Goal: Information Seeking & Learning: Learn about a topic

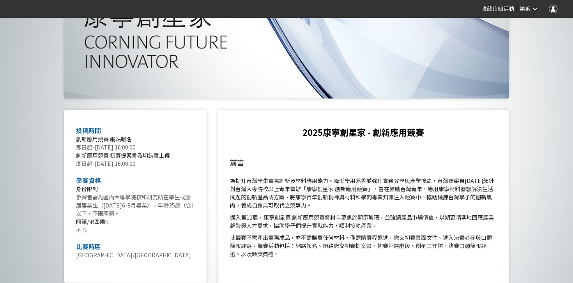
scroll to position [231, 0]
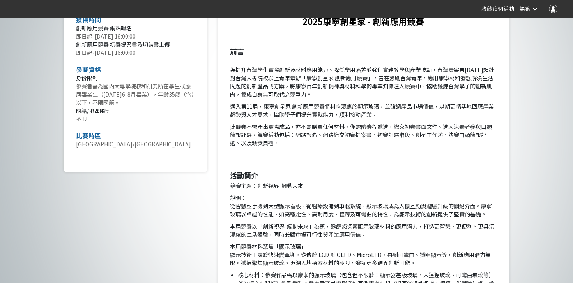
scroll to position [337, 0]
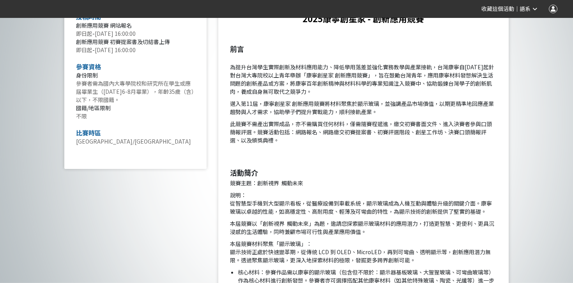
click at [291, 105] on p "邁入第11屆，康寧創星家 創新應用競賽將材料聚焦於顯示玻璃，並強調產品市場價值，以期更精準地回應產業趨勢與人才需求，協助學子們提升實戰能力，順利接軌產業。" at bounding box center [363, 108] width 267 height 16
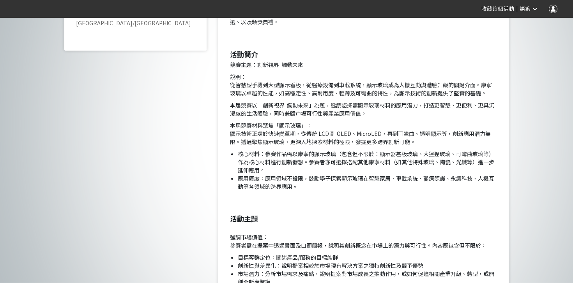
scroll to position [457, 0]
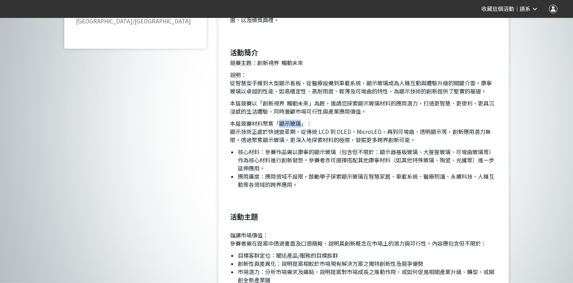
copy p "顯示玻璃"
drag, startPoint x: 280, startPoint y: 122, endPoint x: 300, endPoint y: 125, distance: 20.1
click at [300, 125] on p "本屆競賽材料聚焦「顯示玻璃」： 顯示技術正處於快速變革期，從傳統 LCD 到 OLED、MicroLED，再到可彎曲、透明顯示等，創新應用潛力無限。透過聚焦顯…" at bounding box center [363, 132] width 267 height 25
click at [319, 139] on p "本屆競賽材料聚焦「顯示玻璃」： 顯示技術正處於快速變革期，從傳統 LCD 到 OLED、MicroLED，再到可彎曲、透明顯示等，創新應用潛力無限。透過聚焦顯…" at bounding box center [363, 132] width 267 height 25
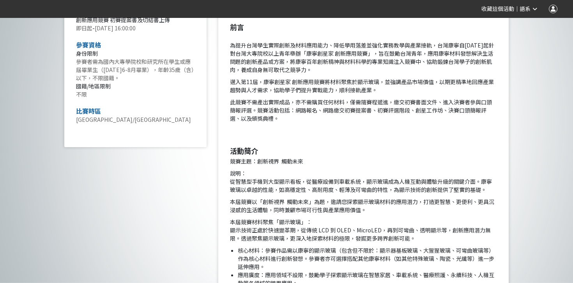
scroll to position [360, 0]
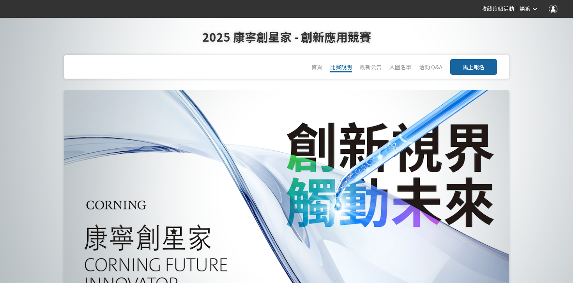
click at [334, 67] on link "比賽說明" at bounding box center [341, 67] width 22 height 9
click at [345, 68] on link "比賽說明" at bounding box center [341, 67] width 22 height 9
click at [343, 69] on link "比賽說明" at bounding box center [341, 67] width 22 height 9
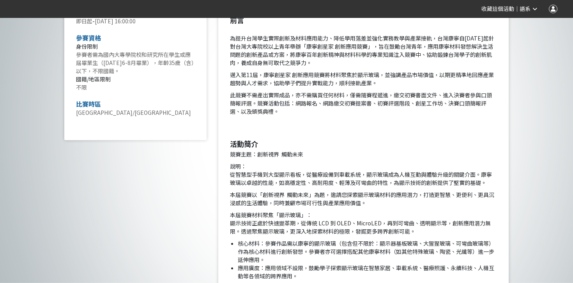
scroll to position [610, 0]
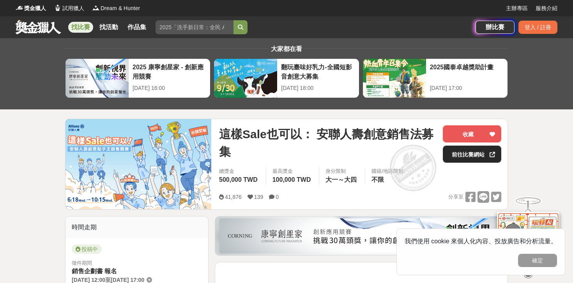
click at [454, 157] on link "前往比賽網站" at bounding box center [472, 154] width 58 height 17
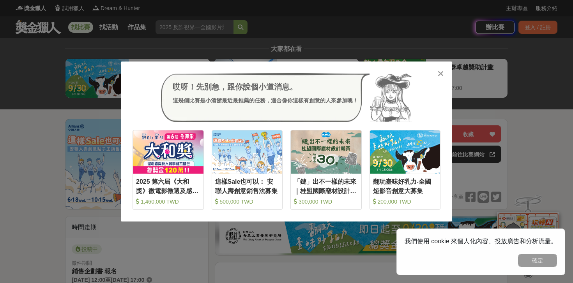
click at [438, 80] on div "哎呀！先別急，跟你說個小道消息。 這幾個比賽是小酒館最近最推薦的任務，適合像你這樣有創意的人來參加噢！" at bounding box center [286, 97] width 308 height 49
click at [437, 72] on div at bounding box center [440, 73] width 8 height 8
